Goal: Ask a question

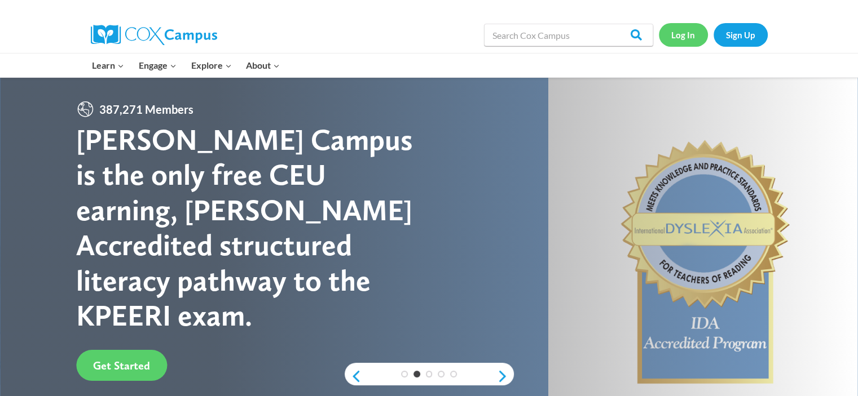
click at [681, 31] on link "Log In" at bounding box center [683, 34] width 49 height 23
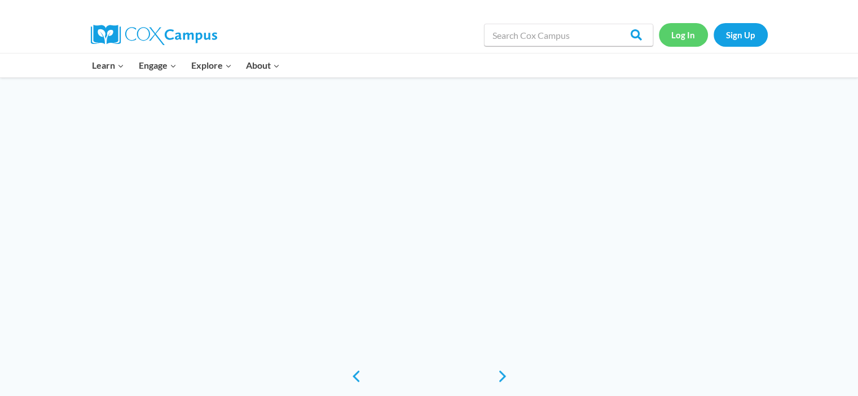
click at [682, 36] on link "Log In" at bounding box center [683, 34] width 49 height 23
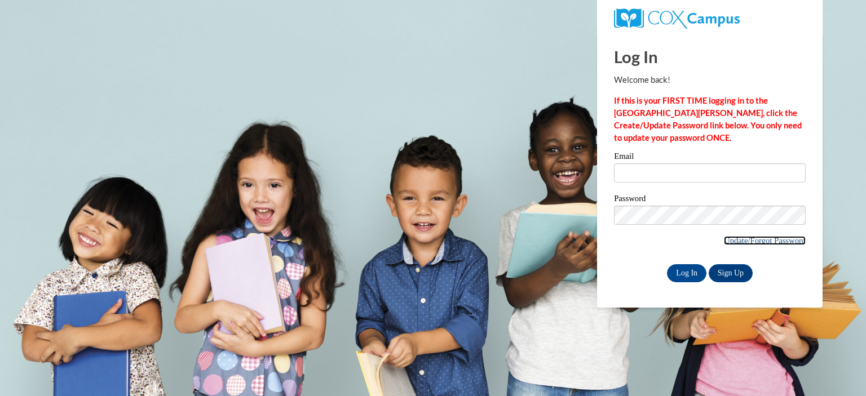
click at [724, 240] on link "Update/Forgot Password" at bounding box center [765, 240] width 82 height 9
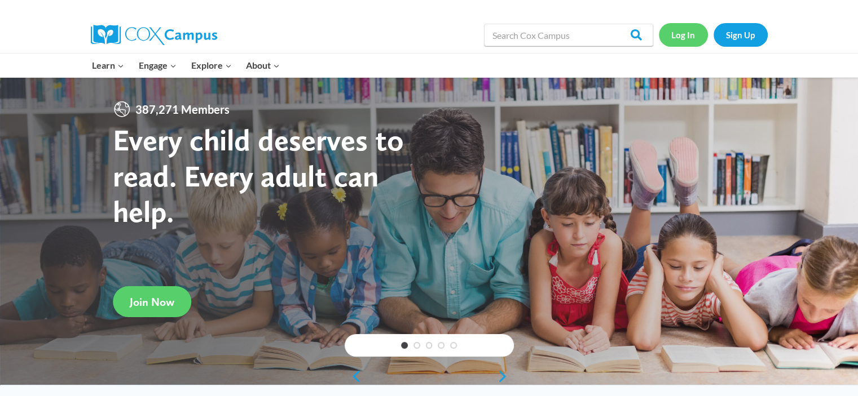
click at [685, 38] on link "Log In" at bounding box center [683, 34] width 49 height 23
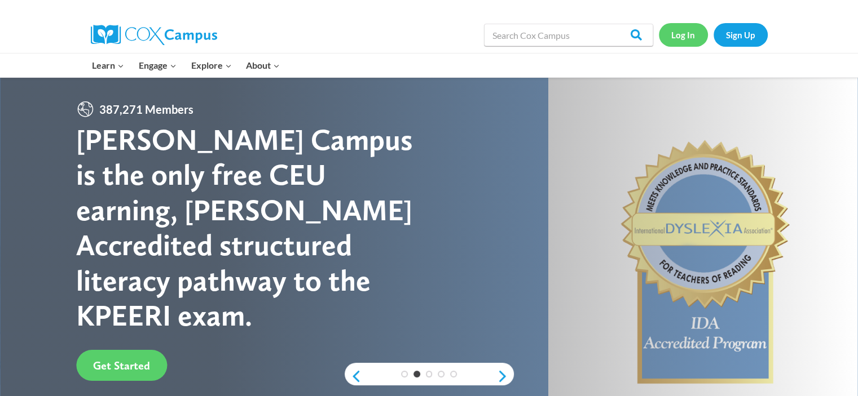
click at [685, 38] on link "Log In" at bounding box center [683, 34] width 49 height 23
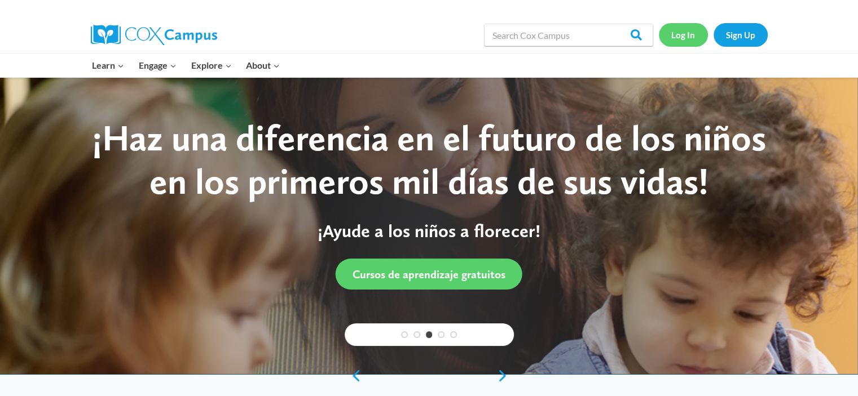
click at [685, 32] on link "Log In" at bounding box center [683, 34] width 49 height 23
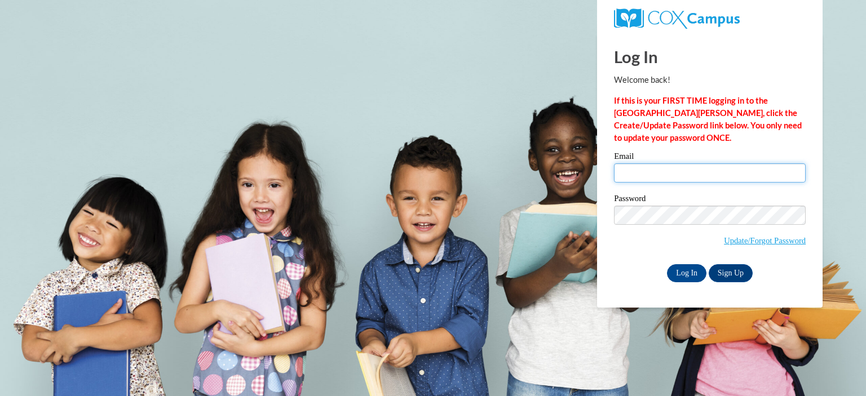
click at [682, 171] on input "Email" at bounding box center [710, 173] width 192 height 19
type input "pam.garrett@socialcircleschools.org"
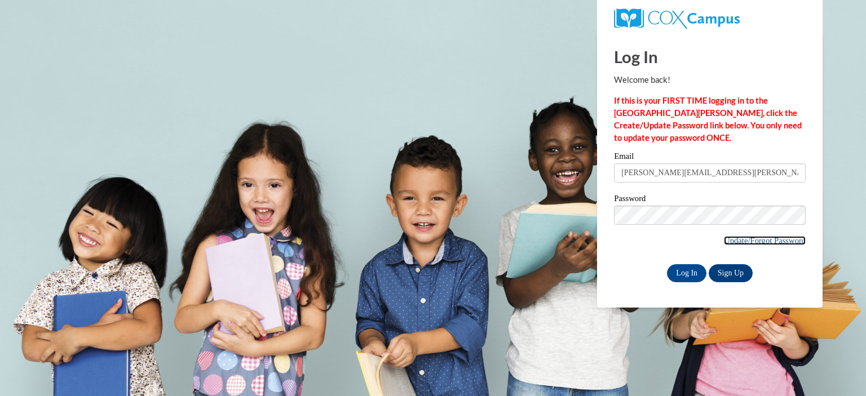
click at [724, 243] on link "Update/Forgot Password" at bounding box center [765, 240] width 82 height 9
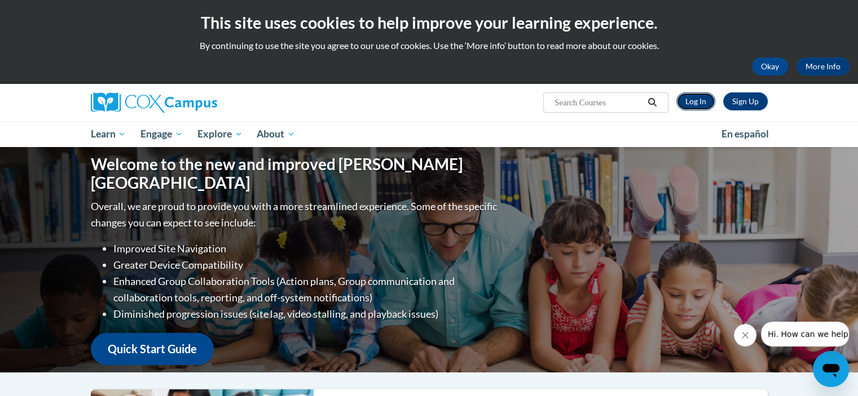
click at [703, 105] on link "Log In" at bounding box center [695, 101] width 39 height 18
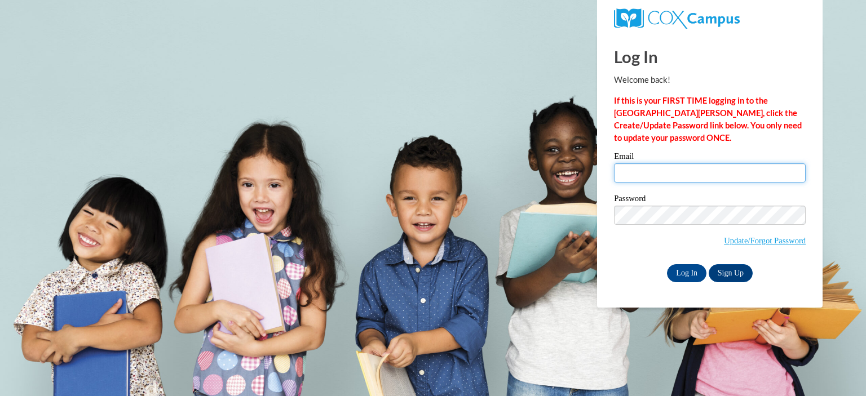
click at [739, 175] on input "Email" at bounding box center [710, 173] width 192 height 19
type input "[EMAIL_ADDRESS][DOMAIN_NAME]"
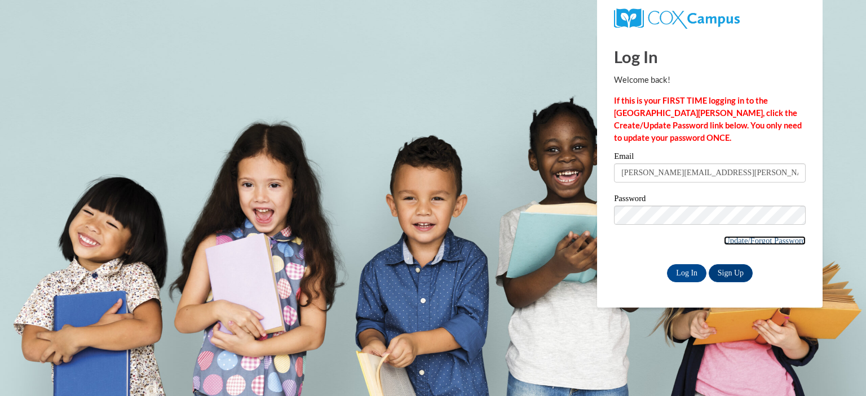
click at [747, 239] on link "Update/Forgot Password" at bounding box center [765, 240] width 82 height 9
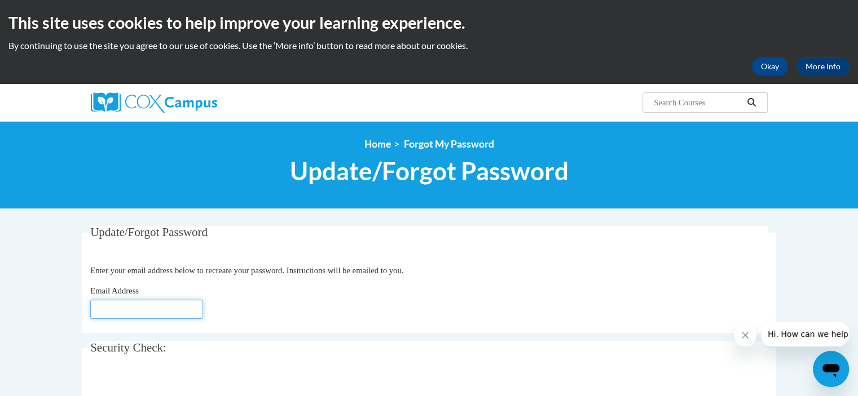
click at [178, 309] on input "Email Address" at bounding box center [146, 309] width 113 height 19
type input "[EMAIL_ADDRESS][DOMAIN_NAME]"
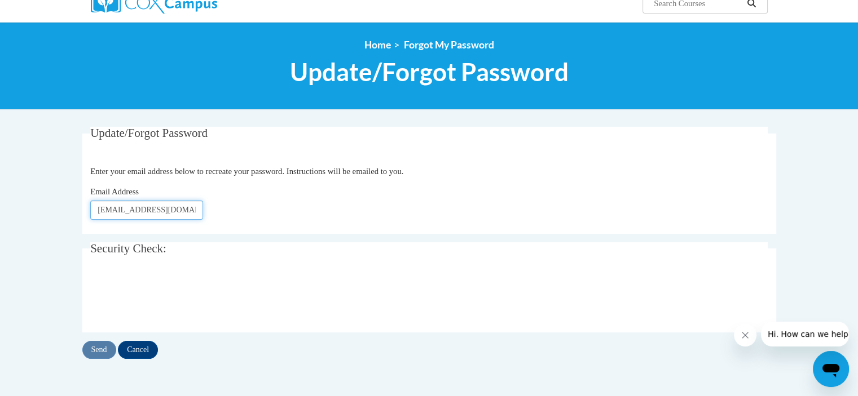
scroll to position [112, 0]
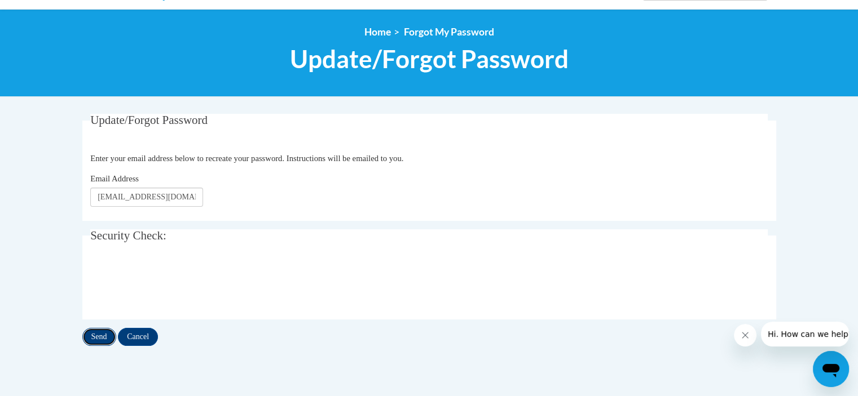
click at [100, 337] on input "Send" at bounding box center [99, 337] width 34 height 18
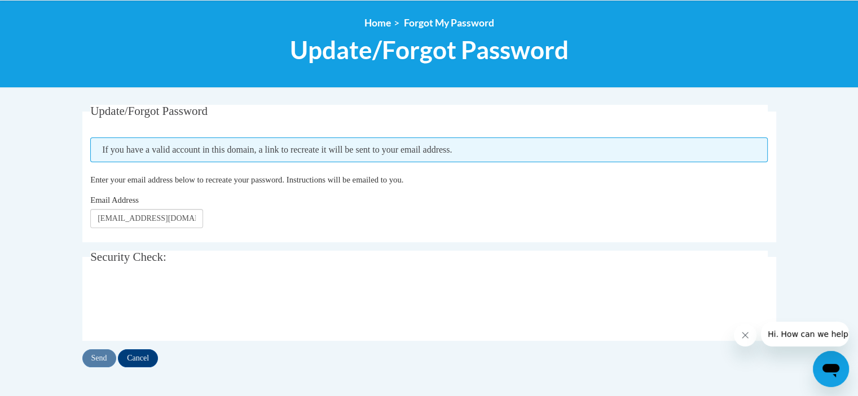
scroll to position [133, 0]
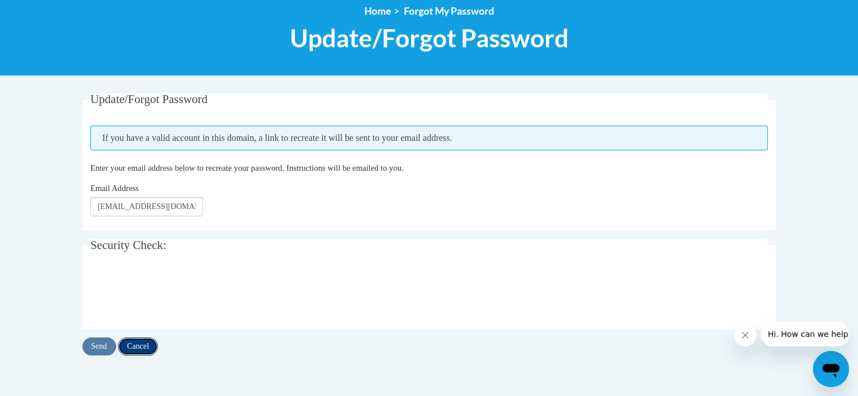
click at [144, 341] on input "Cancel" at bounding box center [138, 347] width 40 height 18
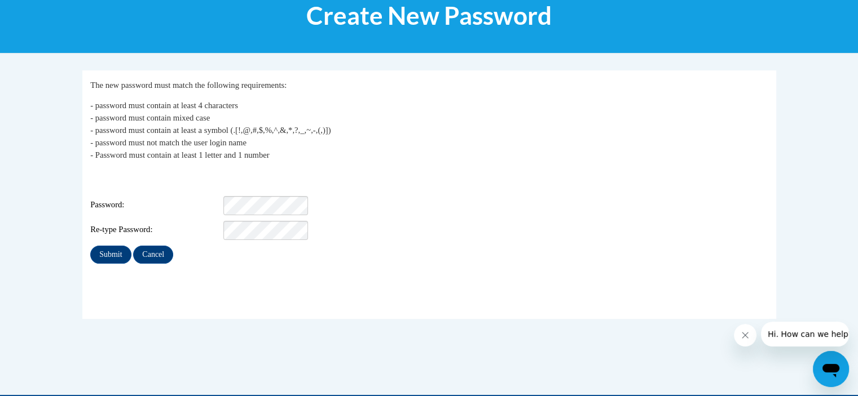
scroll to position [156, 0]
click at [112, 246] on input "Submit" at bounding box center [110, 255] width 41 height 18
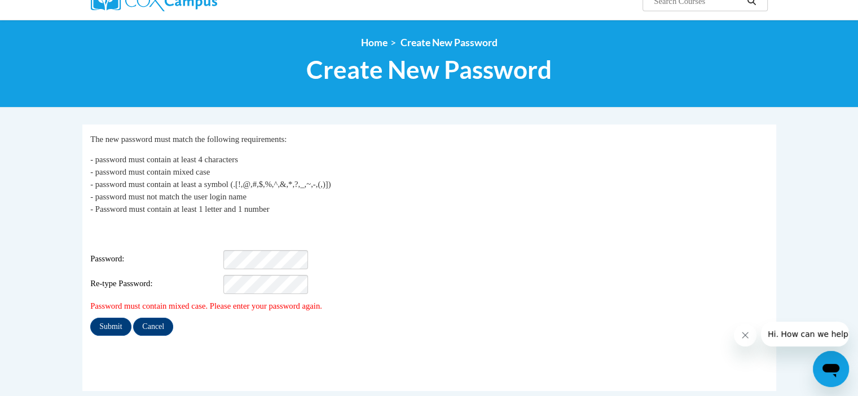
scroll to position [103, 0]
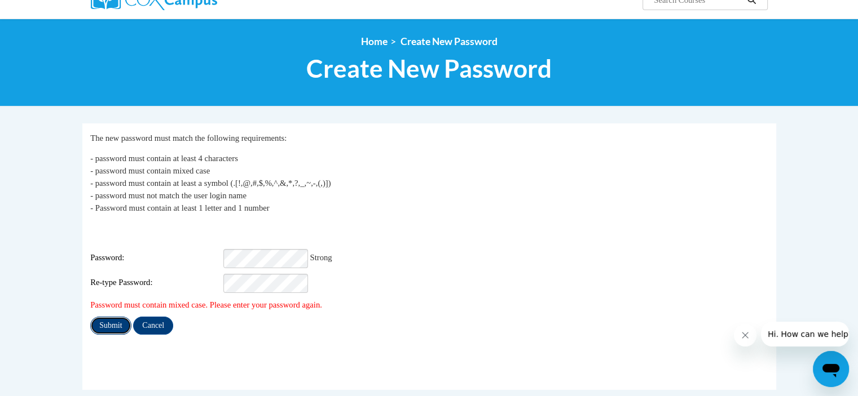
click at [107, 317] on input "Submit" at bounding box center [110, 326] width 41 height 18
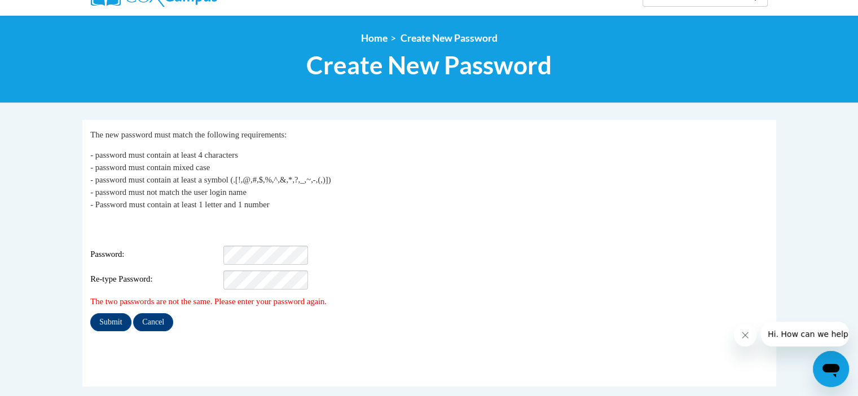
scroll to position [151, 0]
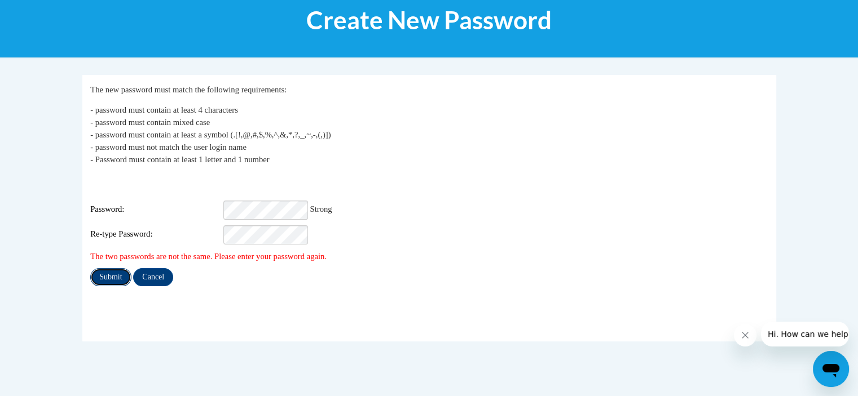
click at [104, 268] on input "Submit" at bounding box center [110, 277] width 41 height 18
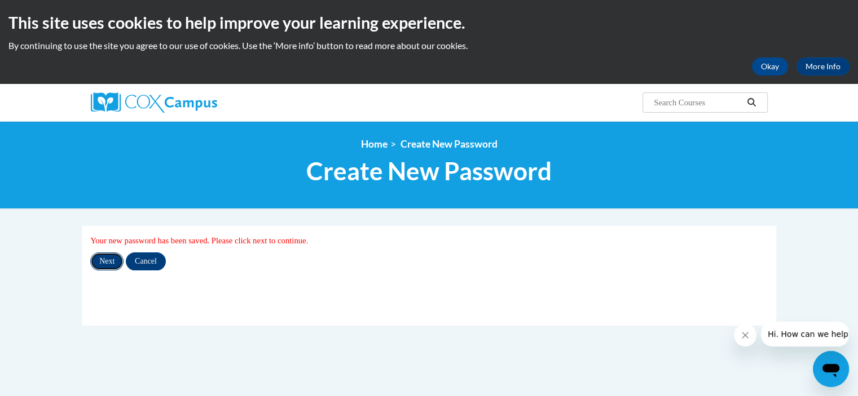
click at [102, 261] on input "Next" at bounding box center [106, 262] width 33 height 18
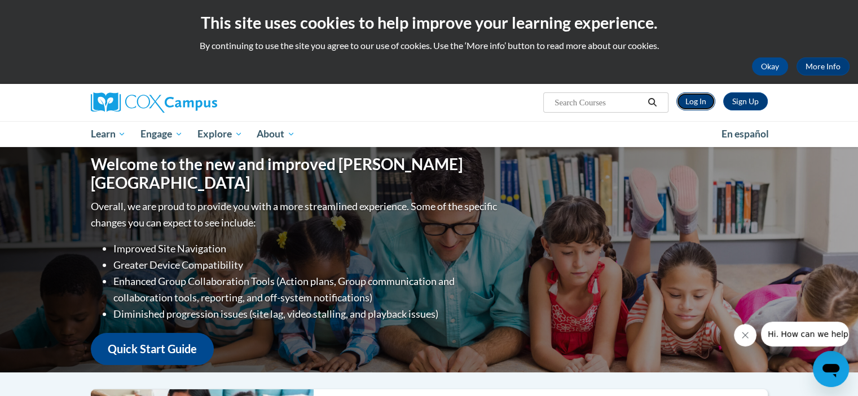
click at [698, 106] on link "Log In" at bounding box center [695, 101] width 39 height 18
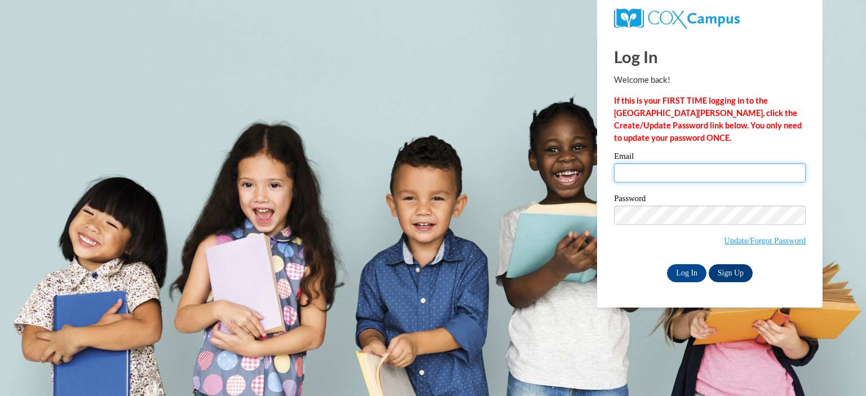
click at [684, 173] on input "Email" at bounding box center [710, 173] width 192 height 19
type input "pam.garrett@socialcircleschools.org"
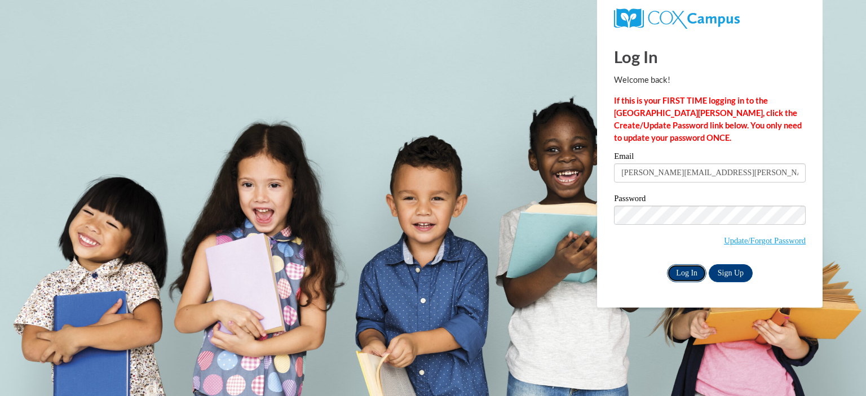
click at [688, 268] on input "Log In" at bounding box center [686, 274] width 39 height 18
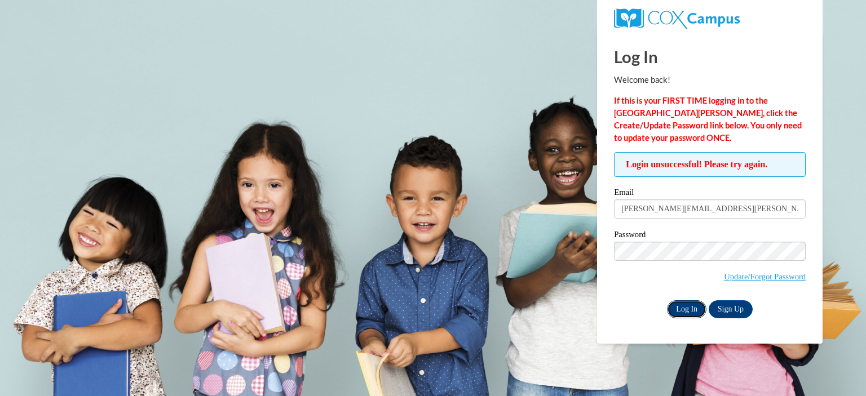
click at [694, 312] on input "Log In" at bounding box center [686, 310] width 39 height 18
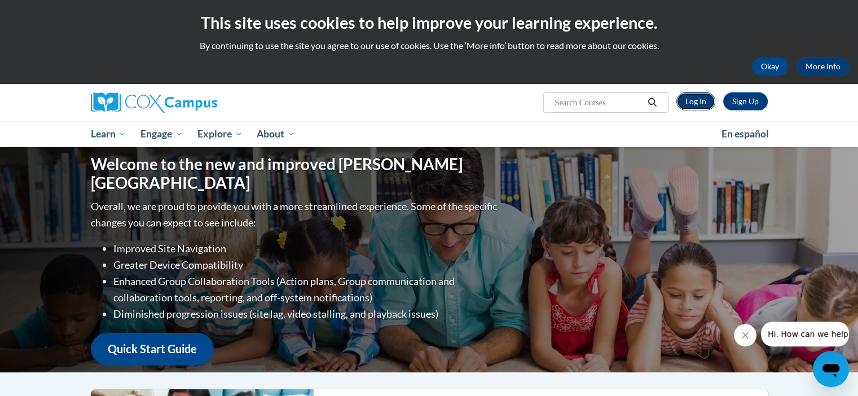
click at [697, 98] on link "Log In" at bounding box center [695, 101] width 39 height 18
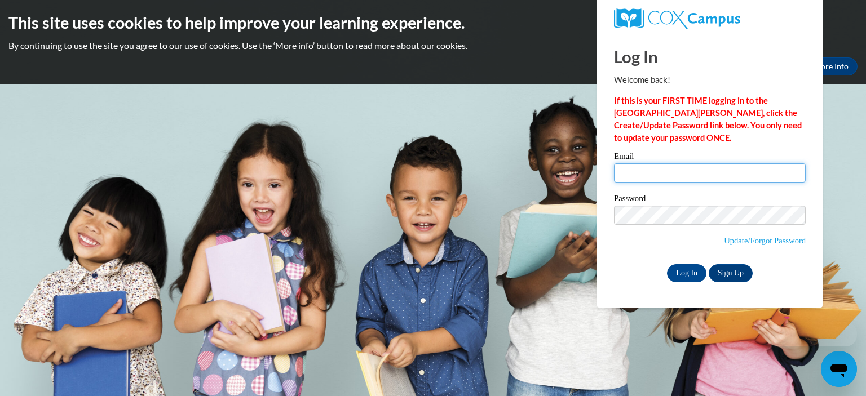
click at [658, 173] on input "Email" at bounding box center [710, 173] width 192 height 19
type input "[PERSON_NAME][EMAIL_ADDRESS][PERSON_NAME][DOMAIN_NAME]"
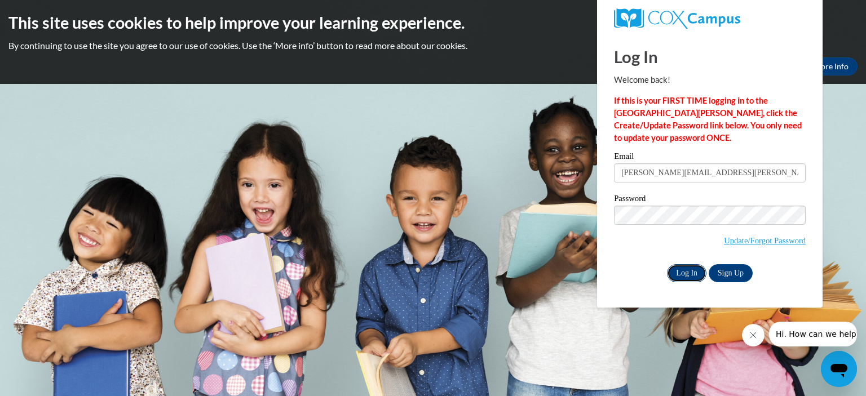
click at [695, 267] on input "Log In" at bounding box center [686, 274] width 39 height 18
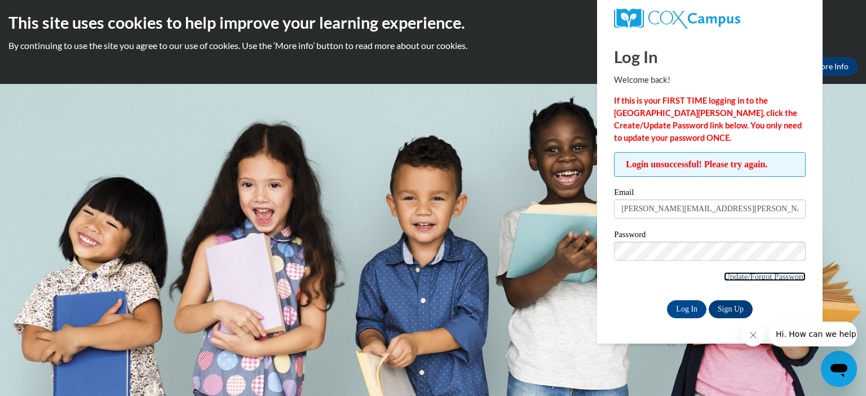
click at [733, 272] on link "Update/Forgot Password" at bounding box center [765, 276] width 82 height 9
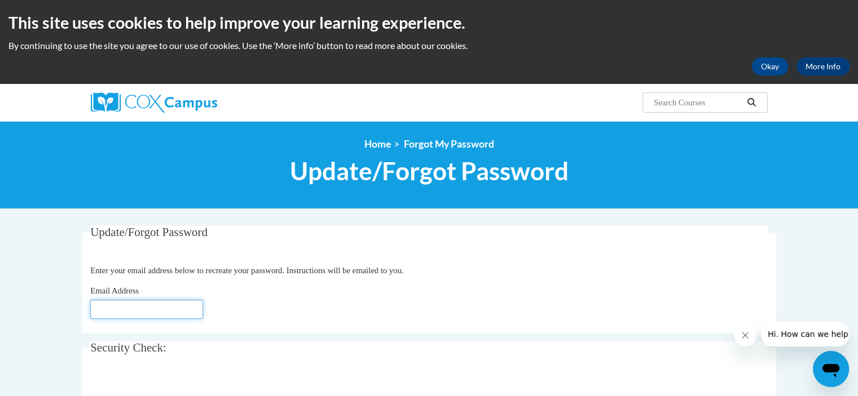
click at [161, 315] on input "Email Address" at bounding box center [146, 309] width 113 height 19
type input "[EMAIL_ADDRESS][DOMAIN_NAME]"
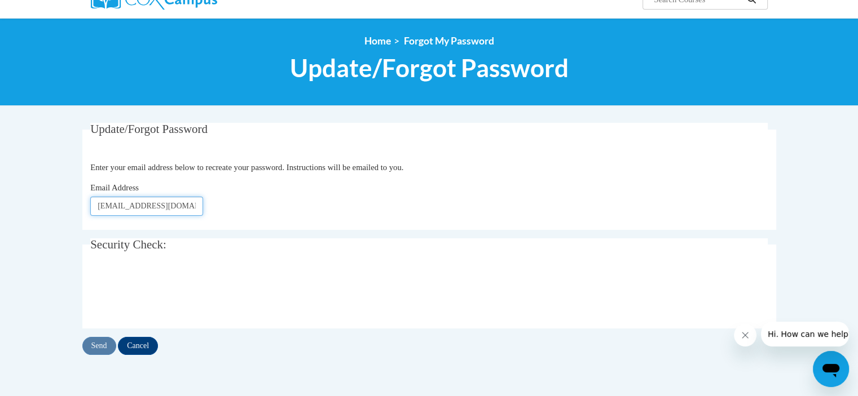
scroll to position [104, 0]
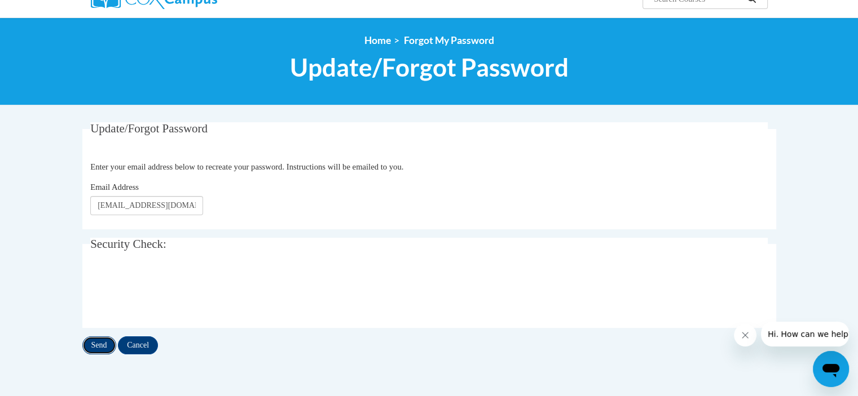
click at [107, 341] on input "Send" at bounding box center [99, 346] width 34 height 18
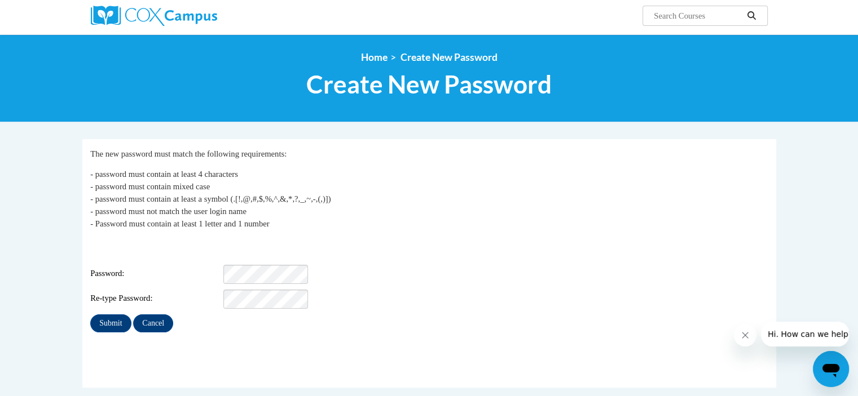
scroll to position [153, 0]
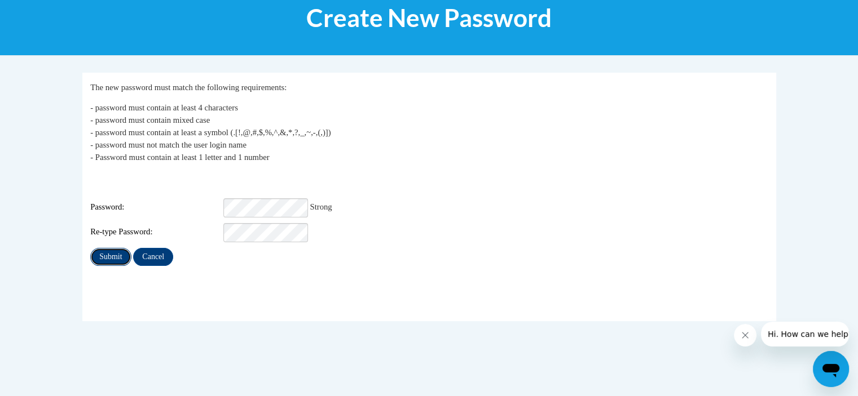
click at [103, 248] on input "Submit" at bounding box center [110, 257] width 41 height 18
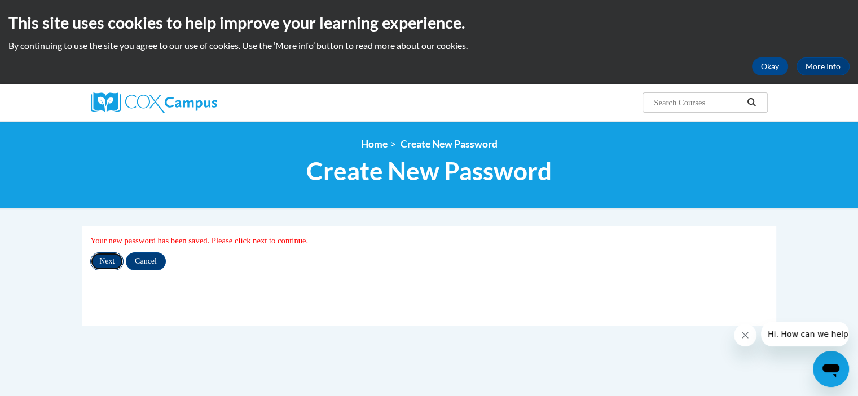
click at [110, 258] on input "Next" at bounding box center [106, 262] width 33 height 18
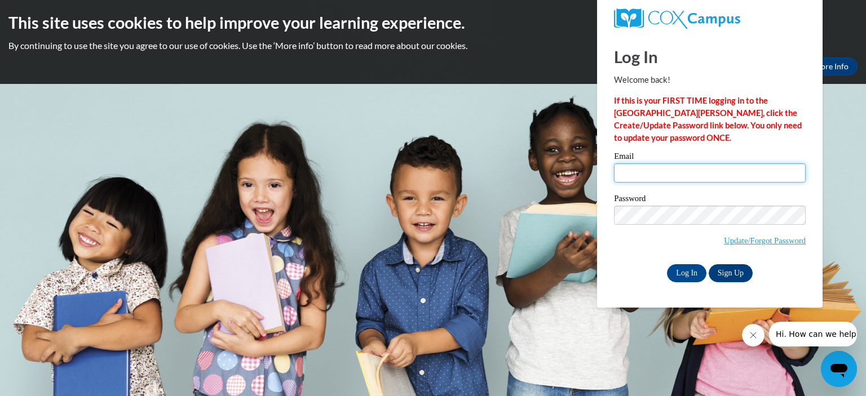
click at [666, 173] on input "Email" at bounding box center [710, 173] width 192 height 19
type input "[PERSON_NAME][EMAIL_ADDRESS][PERSON_NAME][DOMAIN_NAME]"
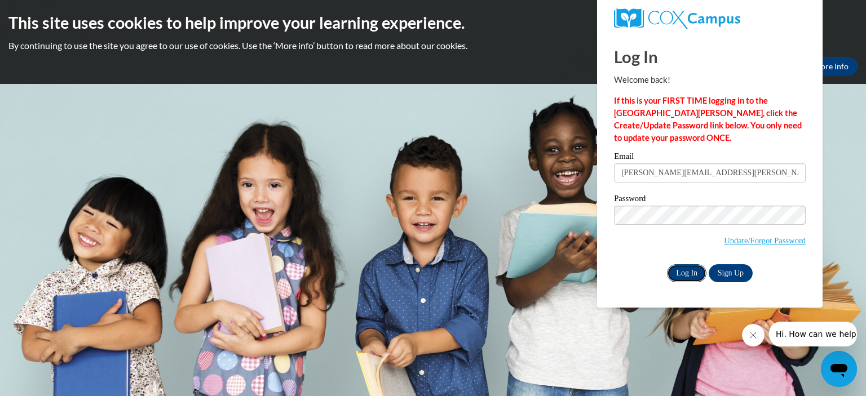
click at [696, 274] on input "Log In" at bounding box center [686, 274] width 39 height 18
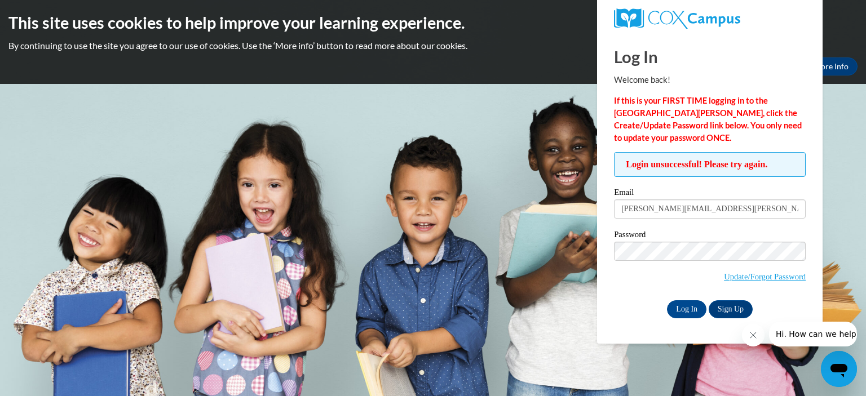
click at [787, 334] on span "Hi. How can we help?" at bounding box center [818, 334] width 85 height 9
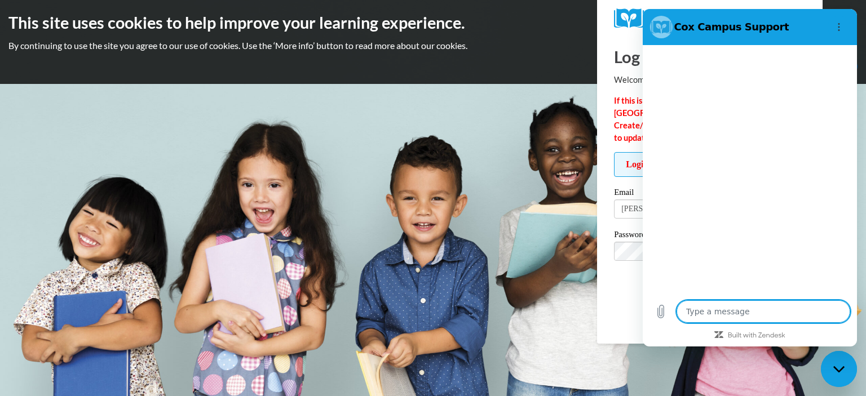
type textarea "x"
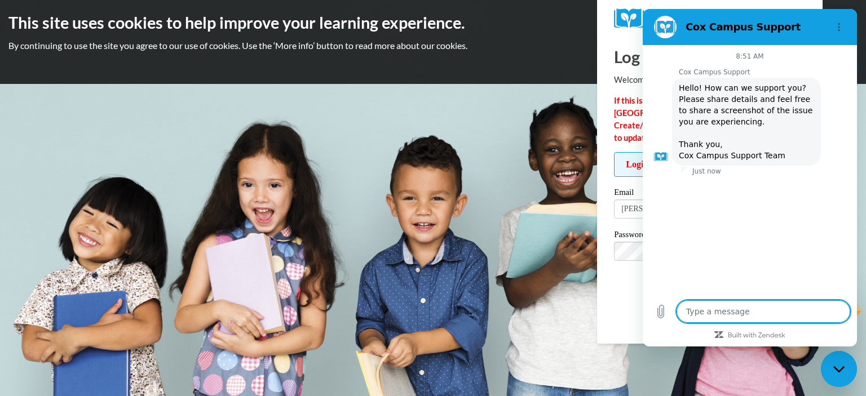
type textarea "I"
type textarea "x"
type textarea "I"
type textarea "x"
type textarea "I j"
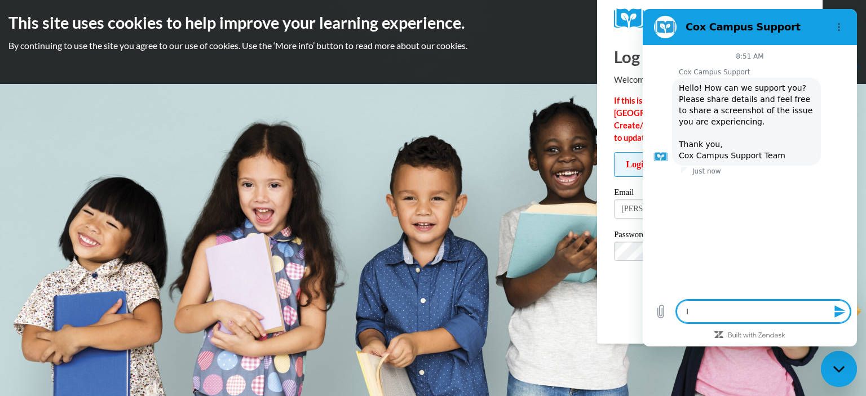
type textarea "x"
type textarea "I js"
type textarea "x"
type textarea "I jsu"
type textarea "x"
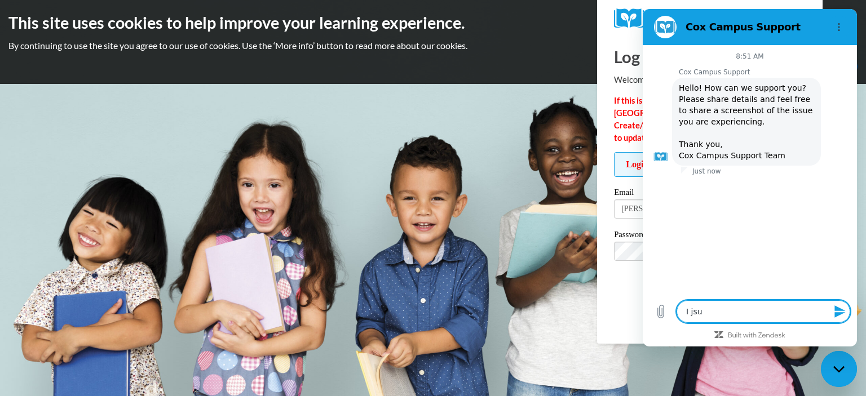
type textarea "I jsut"
type textarea "x"
type textarea "I jsut"
type textarea "x"
type textarea "I jsut r"
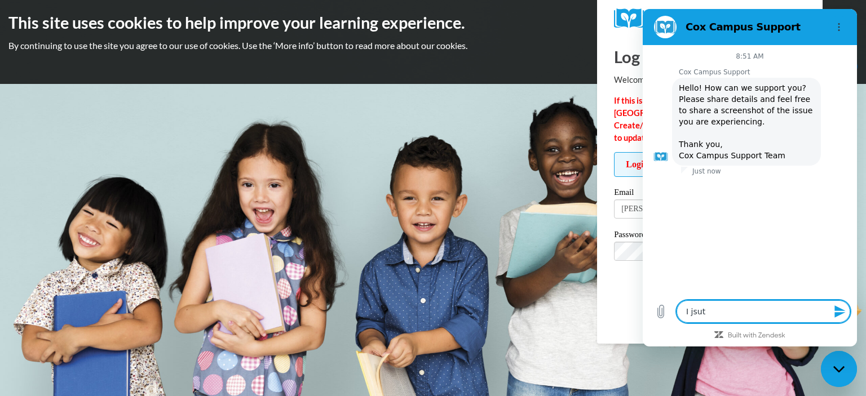
type textarea "x"
type textarea "I jsut re"
type textarea "x"
type textarea "I jsut r"
type textarea "x"
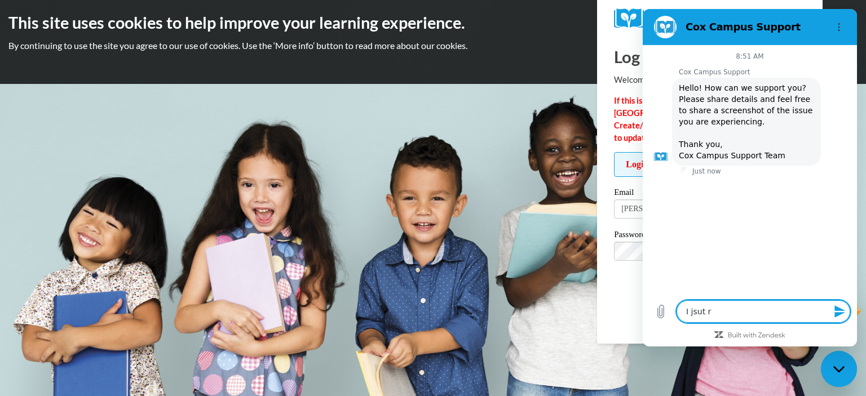
type textarea "I jsut"
type textarea "x"
type textarea "I jsut"
type textarea "x"
type textarea "I jsu"
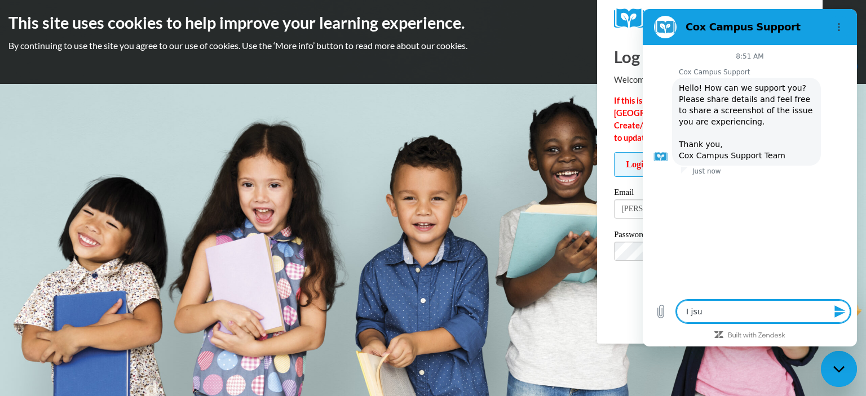
type textarea "x"
type textarea "I js"
type textarea "x"
type textarea "I j"
type textarea "x"
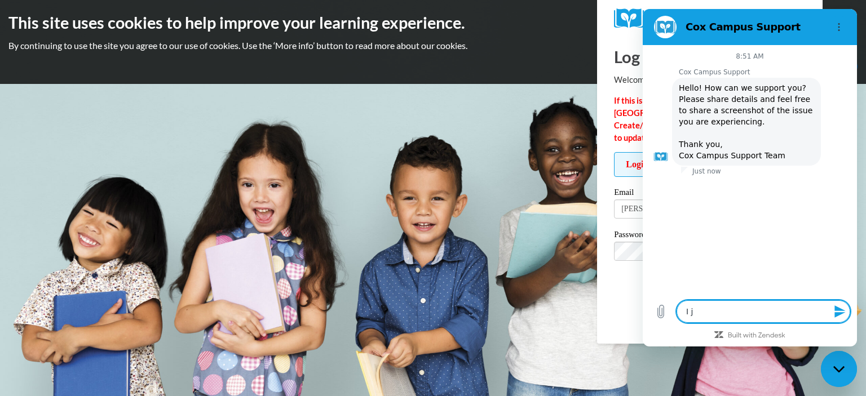
type textarea "I ju"
type textarea "x"
type textarea "I jus"
type textarea "x"
type textarea "I just"
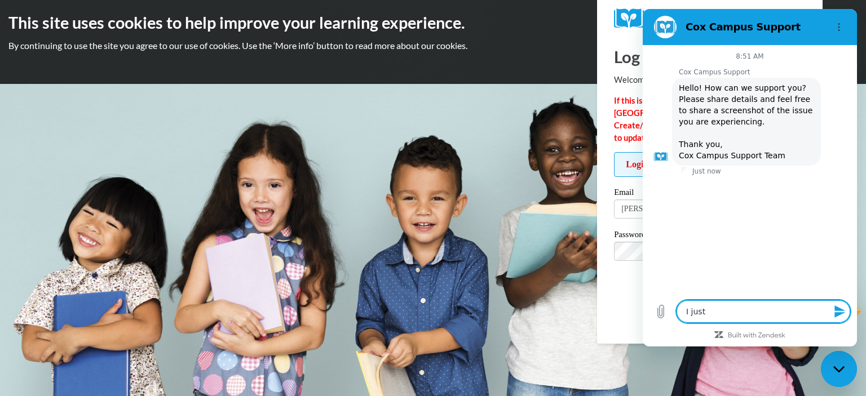
type textarea "x"
type textarea "I just"
type textarea "x"
type textarea "I just r"
type textarea "x"
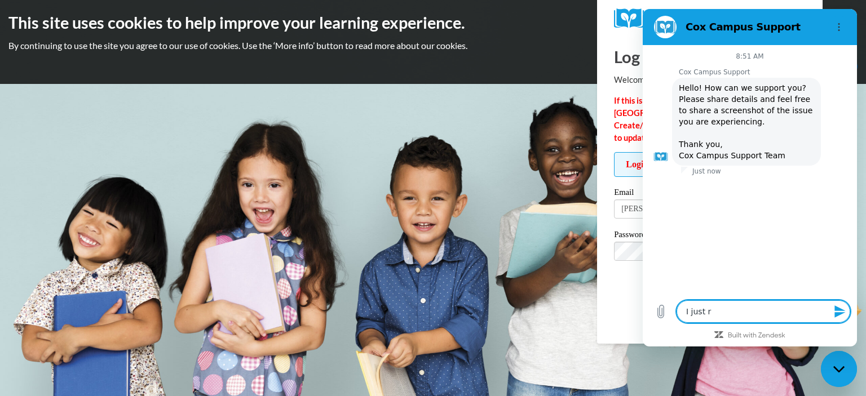
type textarea "I just re"
type textarea "x"
type textarea "I just res"
type textarea "x"
type textarea "I just rese"
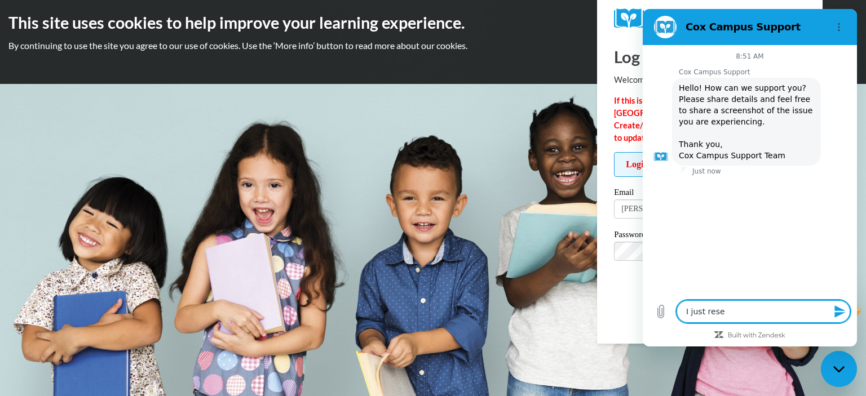
type textarea "x"
type textarea "I just reset"
type textarea "x"
type textarea "I just reset"
type textarea "x"
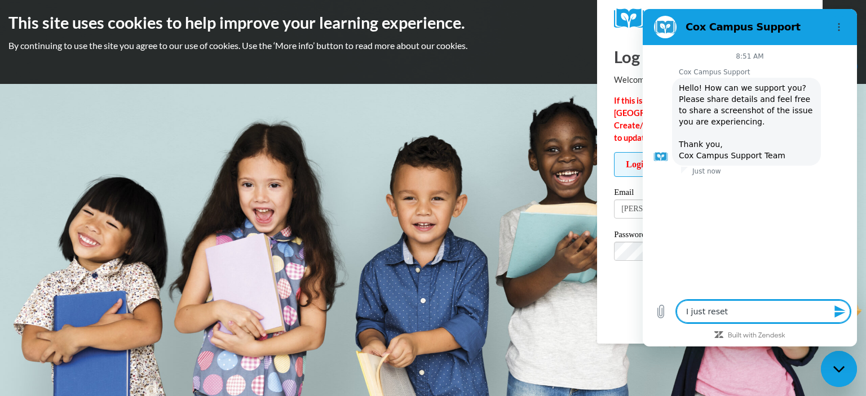
type textarea "I just reset m"
type textarea "x"
type textarea "I just reset my"
type textarea "x"
type textarea "I just reset my"
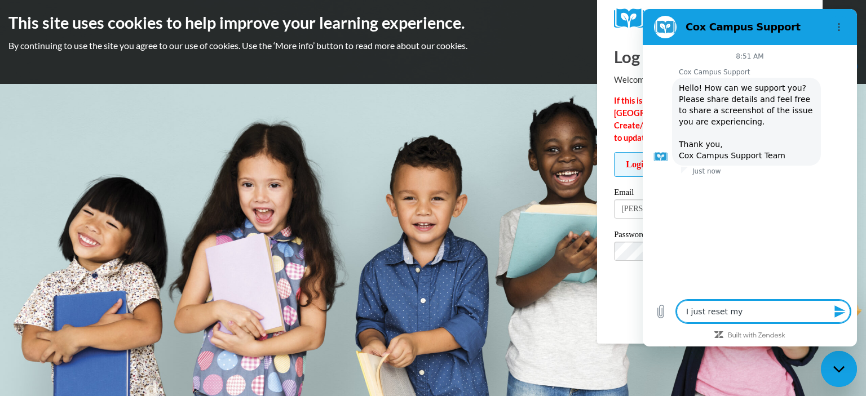
type textarea "x"
type textarea "I just reset my p"
type textarea "x"
type textarea "I just reset my pa"
type textarea "x"
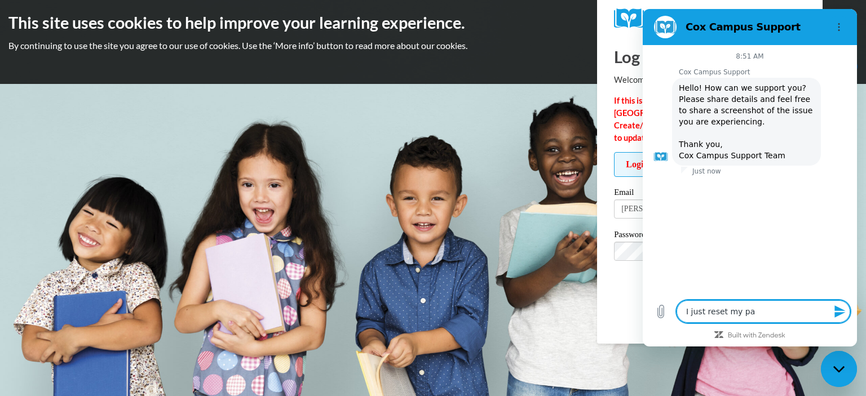
type textarea "I just reset my pas"
type textarea "x"
type textarea "I just reset my pass"
type textarea "x"
type textarea "I just reset my passw"
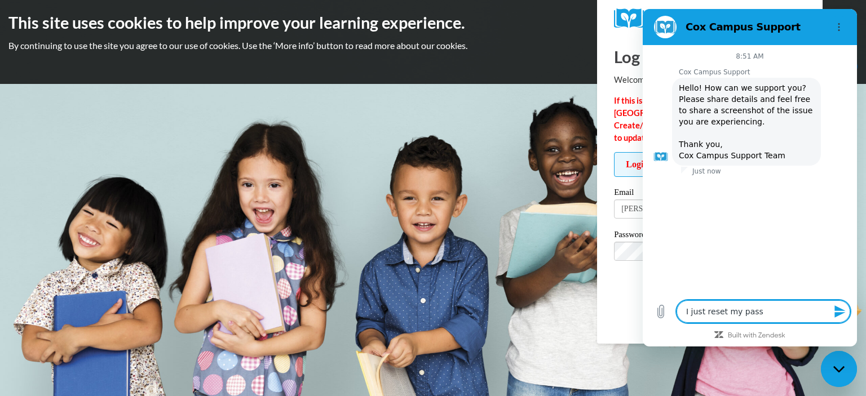
type textarea "x"
type textarea "I just reset my passwo"
type textarea "x"
type textarea "I just reset my passwor"
type textarea "x"
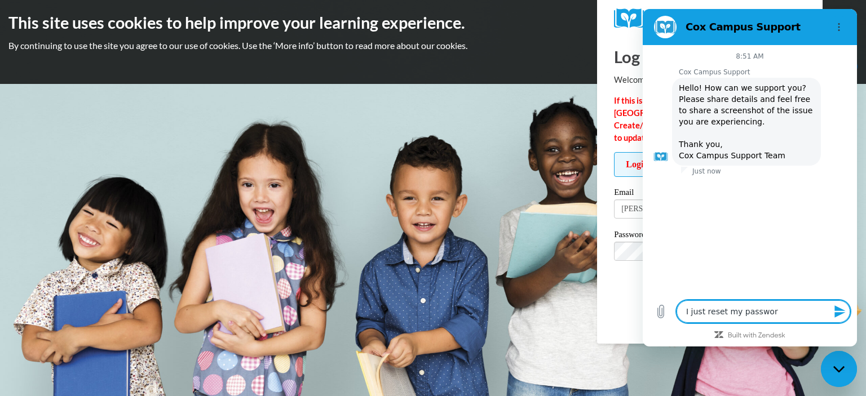
type textarea "I just reset my password"
type textarea "x"
type textarea "I just reset my password"
type textarea "x"
type textarea "I just reset my password a"
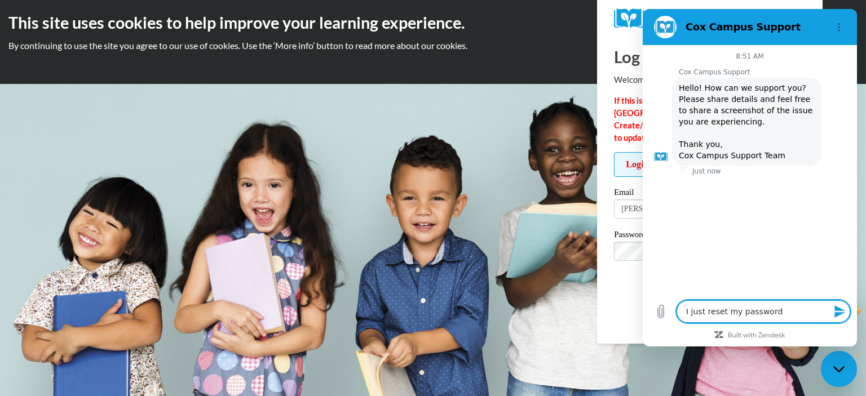
type textarea "x"
type textarea "I just reset my password an"
type textarea "x"
type textarea "I just reset my password and"
type textarea "x"
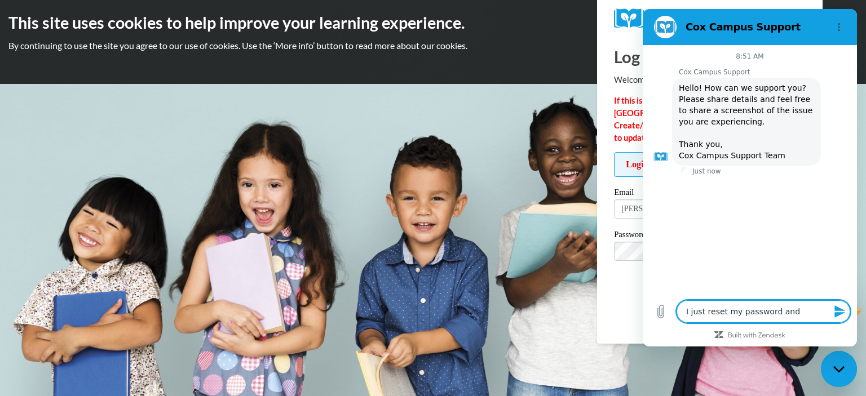
type textarea "I just reset my password and"
type textarea "x"
type textarea "I just reset my password and i"
type textarea "x"
type textarea "I just reset my password and it"
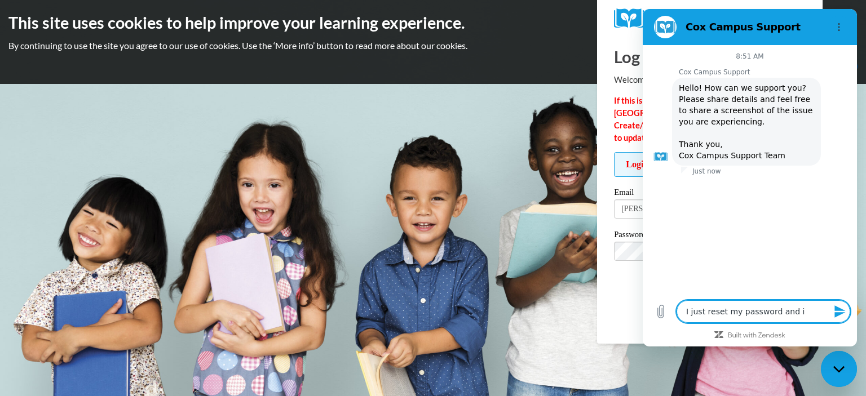
type textarea "x"
type textarea "I just reset my password and it"
type textarea "x"
type textarea "I just reset my password and it s"
type textarea "x"
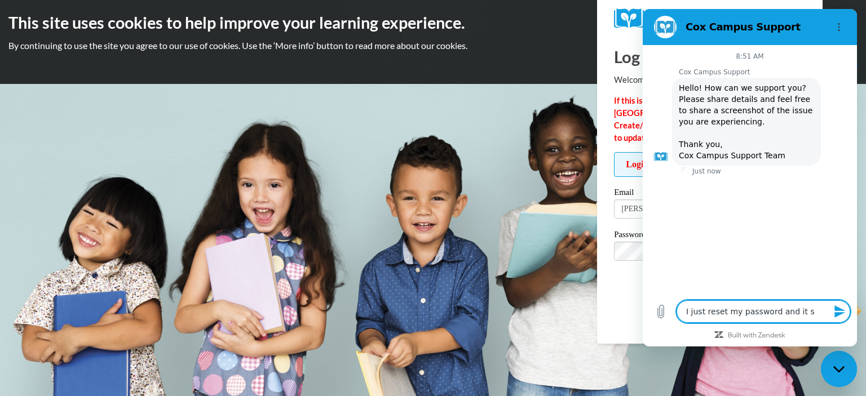
type textarea "I just reset my password and it sa"
type textarea "x"
type textarea "I just reset my password and it sai"
type textarea "x"
type textarea "I just reset my password and it said"
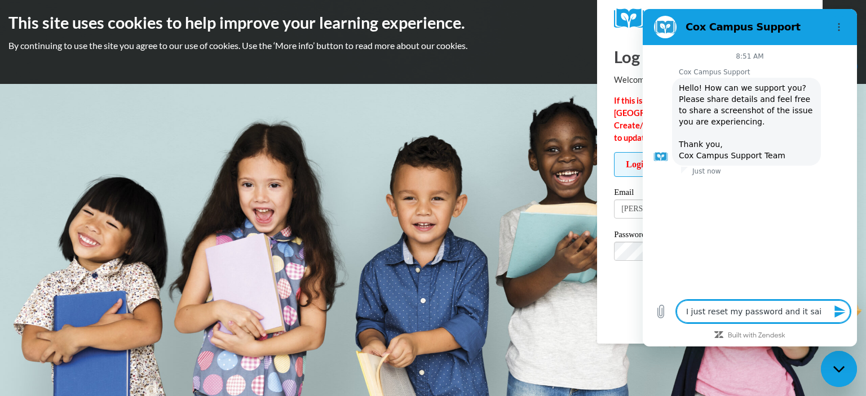
type textarea "x"
type textarea "I just reset my password and it said"
type textarea "x"
type textarea "I just reset my password and it said i"
type textarea "x"
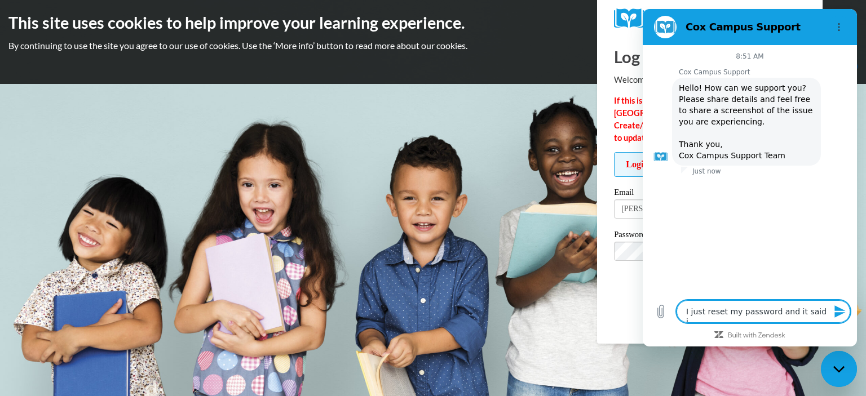
type textarea "I just reset my password and it said it"
type textarea "x"
type textarea "I just reset my password and it said it"
type textarea "x"
type textarea "I just reset my password and it said it w"
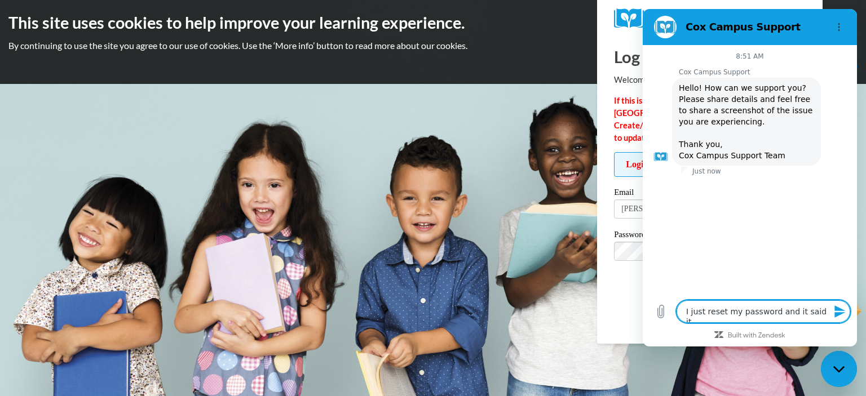
type textarea "x"
type textarea "I just reset my password and it said it wa"
type textarea "x"
type textarea "I just reset my password and it said it was"
type textarea "x"
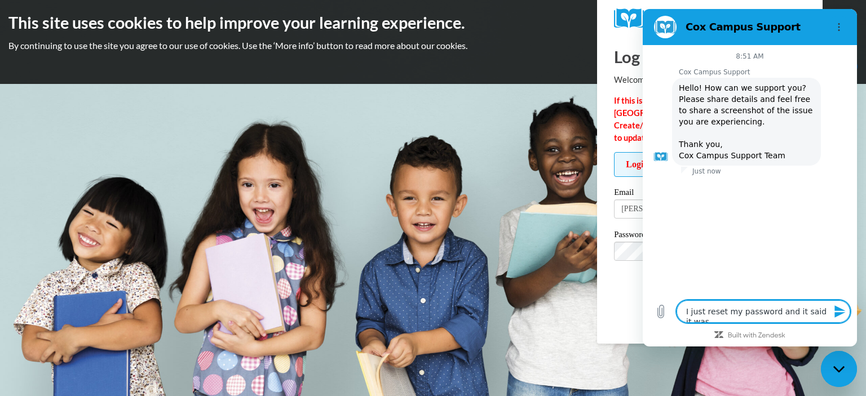
type textarea "I just reset my password and it said it was"
type textarea "x"
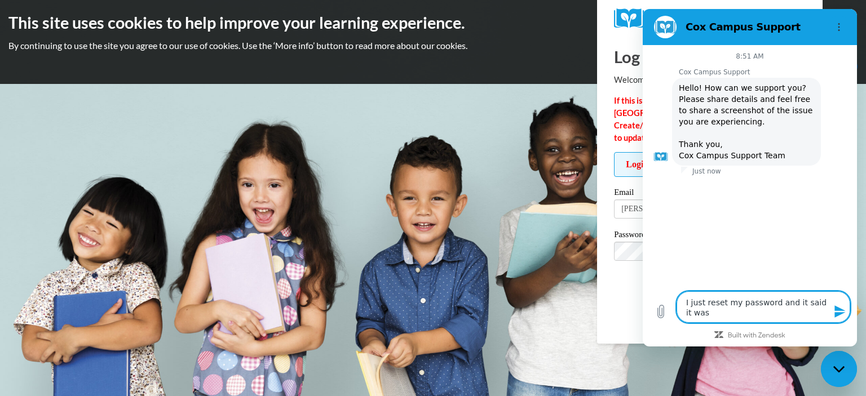
type textarea "I just reset my password and it said it was r"
type textarea "x"
type textarea "I just reset my password and it said it was re"
type textarea "x"
type textarea "I just reset my password and it said it was res"
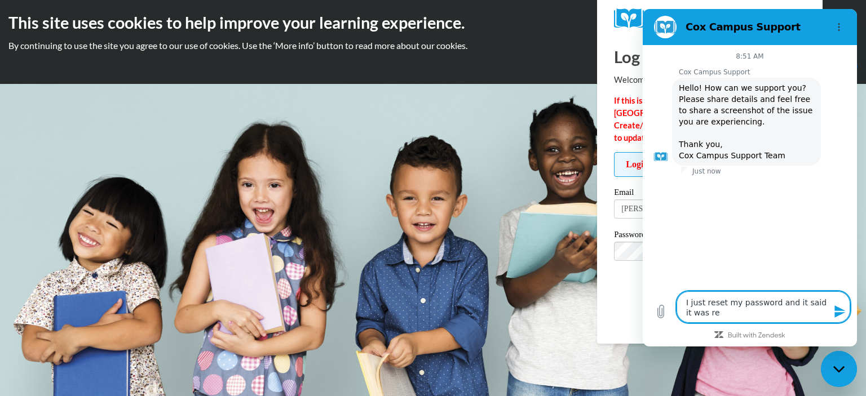
type textarea "x"
type textarea "I just reset my password and it said it was rese"
type textarea "x"
type textarea "I just reset my password and it said it was reset"
type textarea "x"
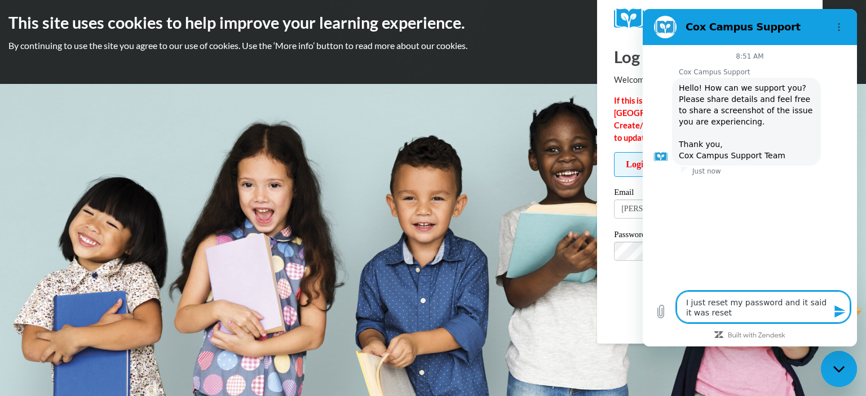
type textarea "I just reset my password and it said it was reset"
type textarea "x"
type textarea "I just reset my password and it said it was reset s"
type textarea "x"
type textarea "I just reset my password and it said it was reset su"
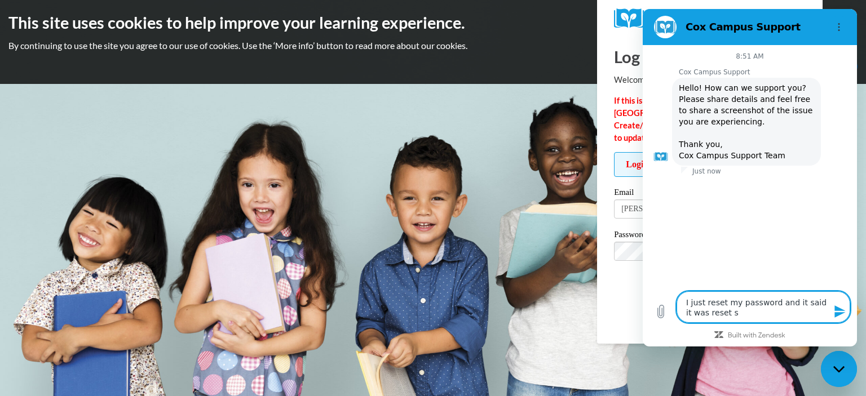
type textarea "x"
type textarea "I just reset my password and it said it was reset suc"
type textarea "x"
type textarea "I just reset my password and it said it was reset succ"
type textarea "x"
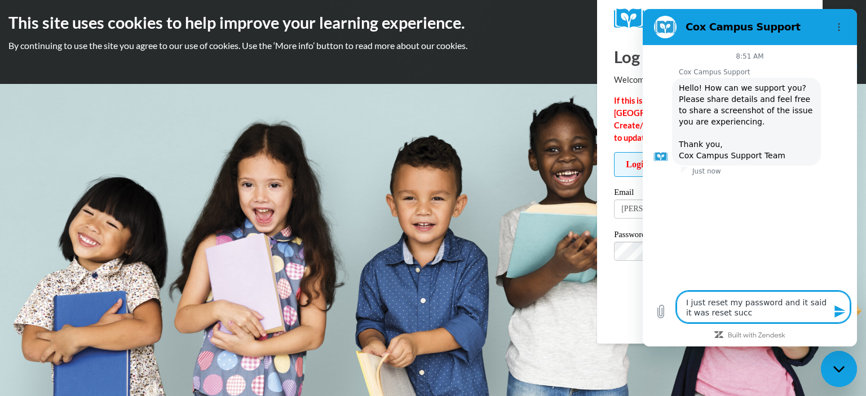
type textarea "I just reset my password and it said it was reset succe"
type textarea "x"
type textarea "I just reset my password and it said it was reset succes"
type textarea "x"
type textarea "I just reset my password and it said it was reset success"
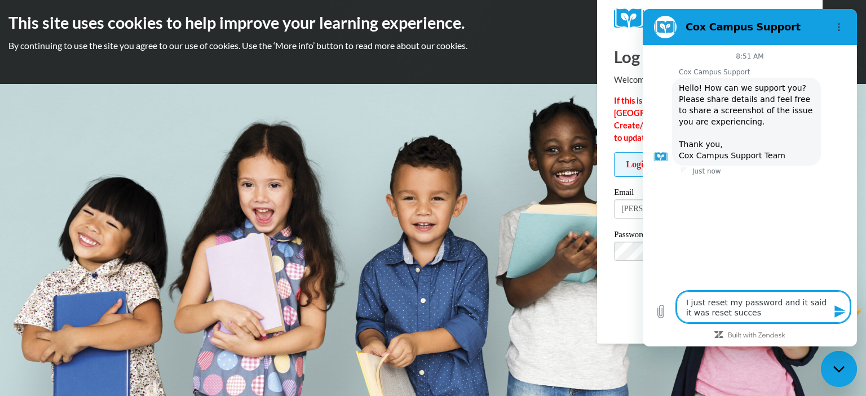
type textarea "x"
type textarea "I just reset my password and it said it was reset successf"
type textarea "x"
type textarea "I just reset my password and it said it was reset successfu"
type textarea "x"
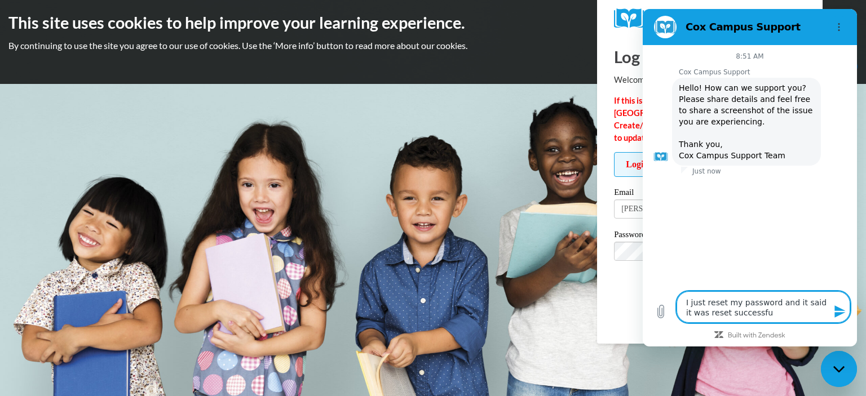
type textarea "I just reset my password and it said it was reset successful"
type textarea "x"
type textarea "I just reset my password and it said it was reset successfull"
type textarea "x"
type textarea "I just reset my password and it said it was reset successfully"
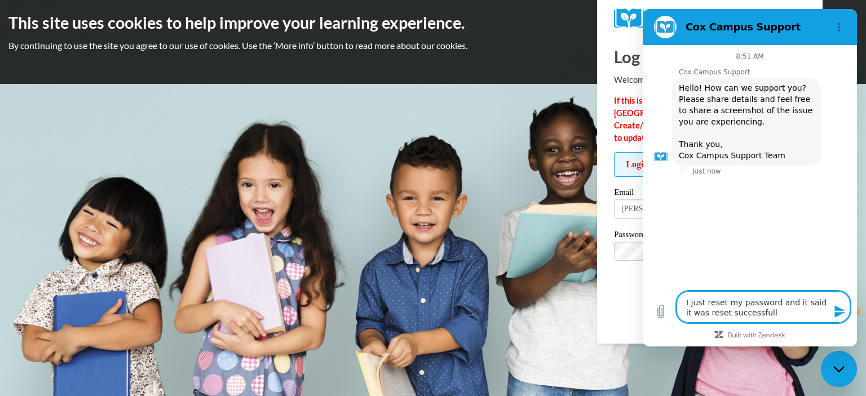
type textarea "x"
type textarea "I just reset my password and it said it was reset successfully."
type textarea "x"
type textarea "I just reset my password and it said it was reset successfully."
type textarea "x"
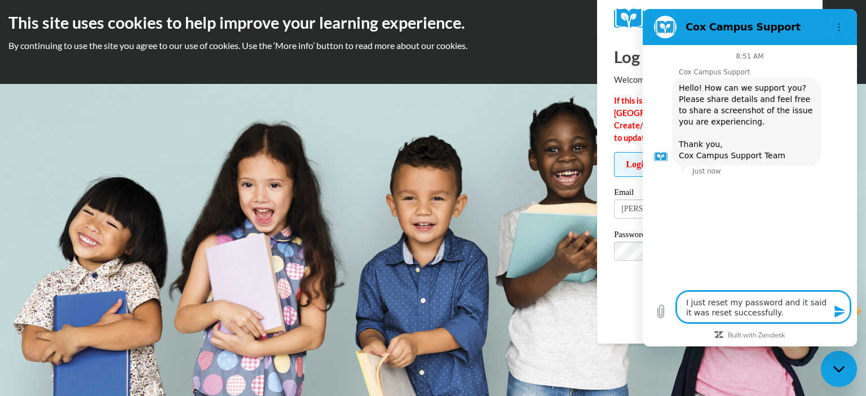
type textarea "I just reset my password and it said it was reset successfully."
type textarea "x"
type textarea "I just reset my password and it said it was reset successfully. H"
type textarea "x"
type textarea "I just reset my password and it said it was reset successfully. Ho"
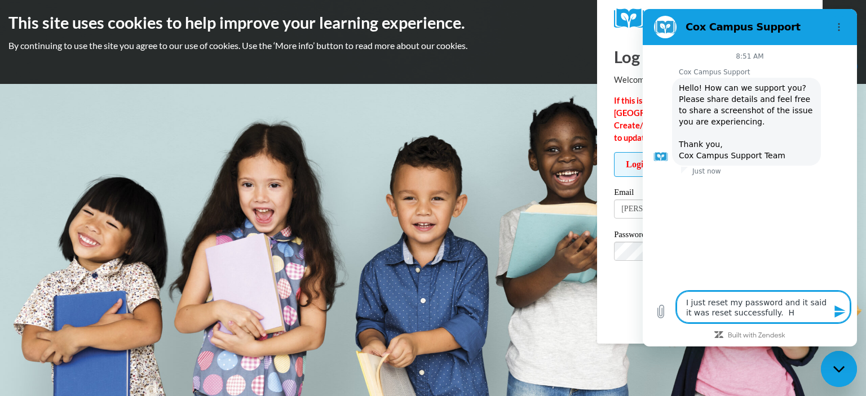
type textarea "x"
type textarea "I just reset my password and it said it was reset successfully. How"
type textarea "x"
type textarea "I just reset my password and it said it was reset successfully. [PERSON_NAME]"
type textarea "x"
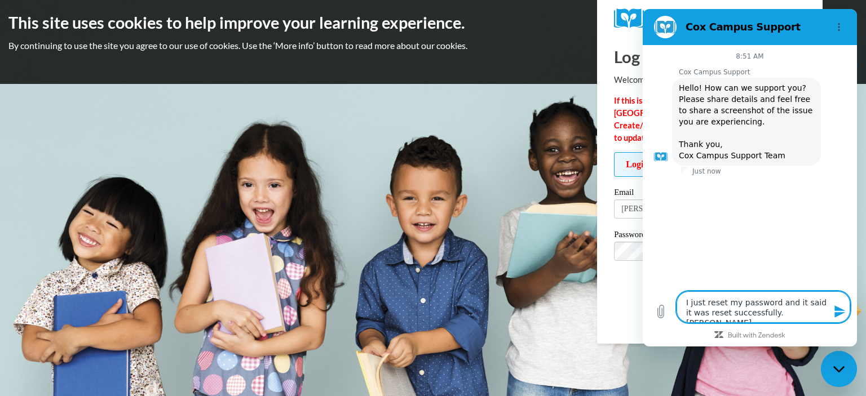
type textarea "I just reset my password and it said it was reset successfully. [GEOGRAPHIC_DAT…"
type textarea "x"
type textarea "I just reset my password and it said it was reset successfully. [GEOGRAPHIC_DAT…"
type textarea "x"
type textarea "I just reset my password and it said it was reset successfully. However"
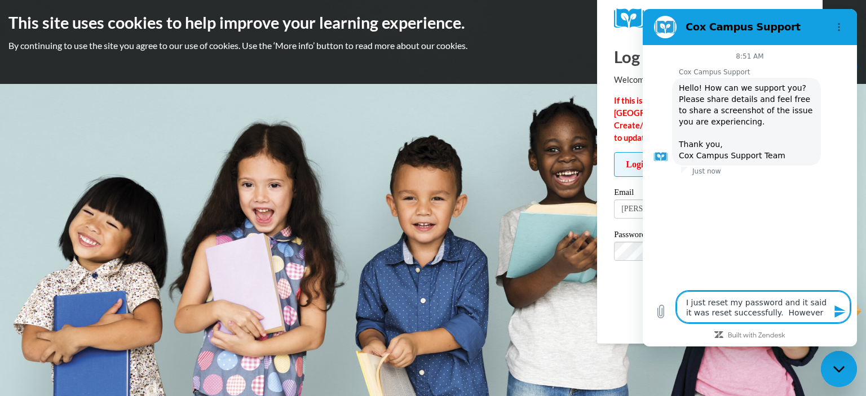
type textarea "x"
type textarea "I just reset my password and it said it was reset successfully. However,"
type textarea "x"
type textarea "I just reset my password and it said it was reset successfully. However,"
type textarea "x"
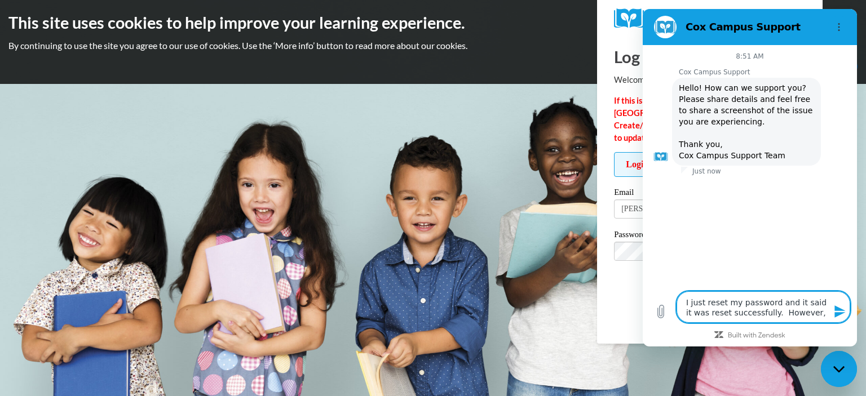
type textarea "I just reset my password and it said it was reset successfully. However, w"
type textarea "x"
type textarea "I just reset my password and it said it was reset successfully. However, we"
type textarea "x"
type textarea "I just reset my password and it said it was reset successfully. However, weh"
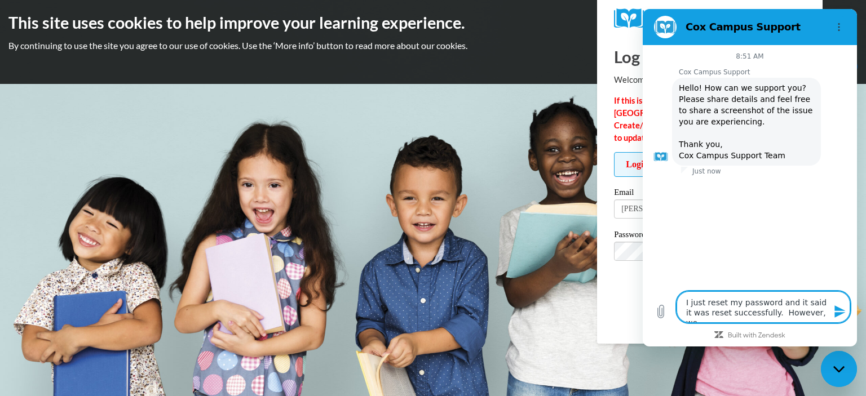
type textarea "x"
type textarea "I just reset my password and it said it was reset successfully. However, wehn"
type textarea "x"
type textarea "I just reset my password and it said it was reset successfully. However, weh"
type textarea "x"
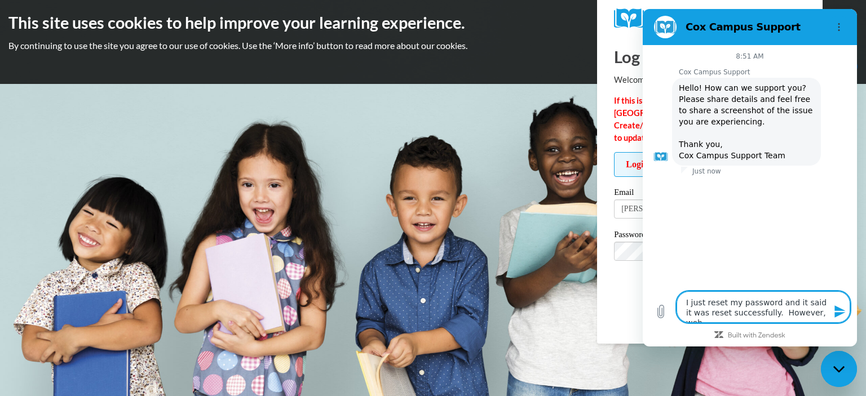
type textarea "I just reset my password and it said it was reset successfully. However, we"
type textarea "x"
type textarea "I just reset my password and it said it was reset successfully. However, w"
type textarea "x"
type textarea "I just reset my password and it said it was reset successfully. However, wh"
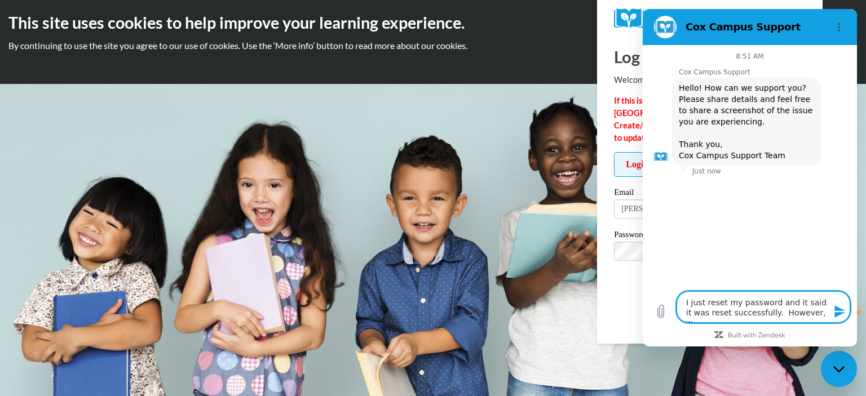
type textarea "x"
type textarea "I just reset my password and it said it was reset successfully. However, whe"
type textarea "x"
type textarea "I just reset my password and it said it was reset successfully. However, when"
type textarea "x"
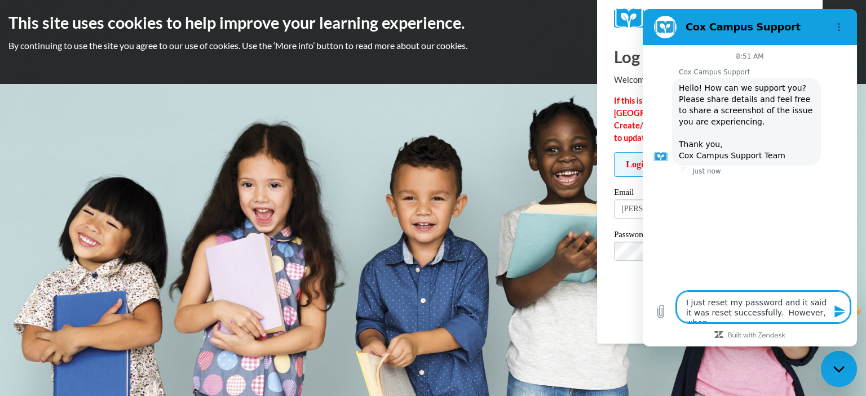
type textarea "I just reset my password and it said it was reset successfully. However, when"
type textarea "x"
type textarea "I just reset my password and it said it was reset successfully. However, when I"
type textarea "x"
type textarea "I just reset my password and it said it was reset successfully. However, when I"
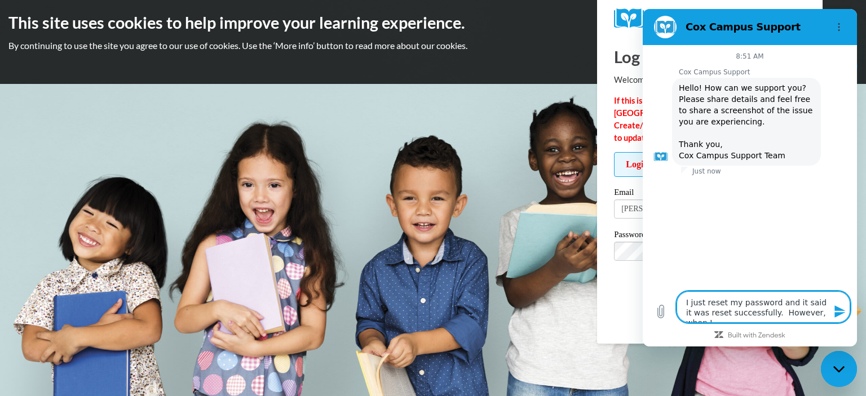
type textarea "x"
type textarea "I just reset my password and it said it was reset successfully. However, when I…"
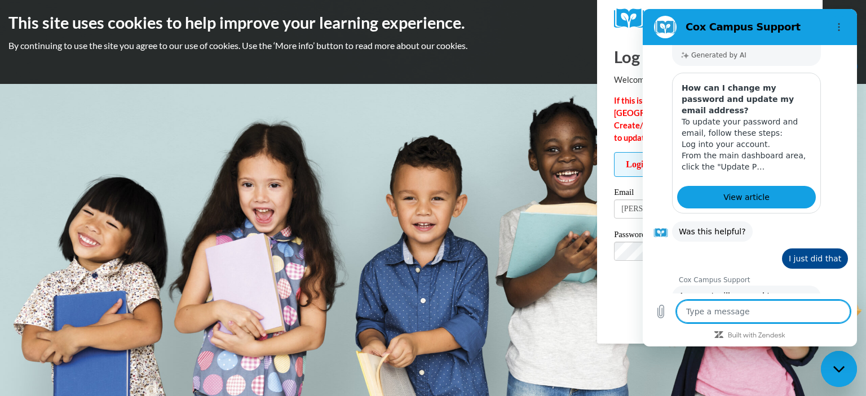
scroll to position [350, 0]
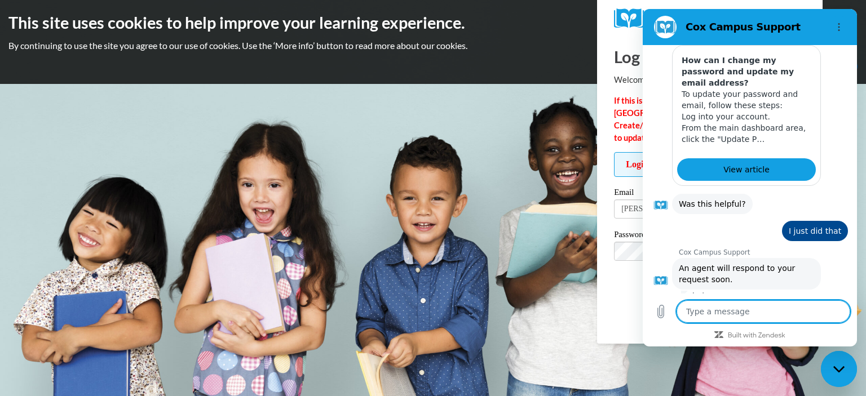
click at [807, 305] on button "Talk to a human" at bounding box center [810, 321] width 75 height 33
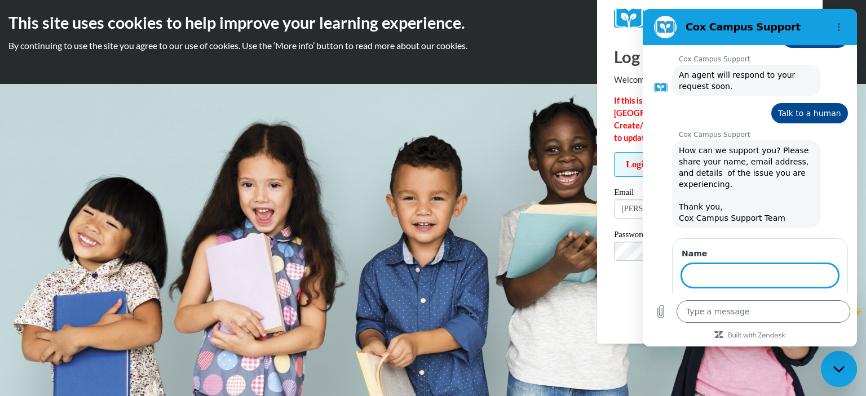
scroll to position [543, 0]
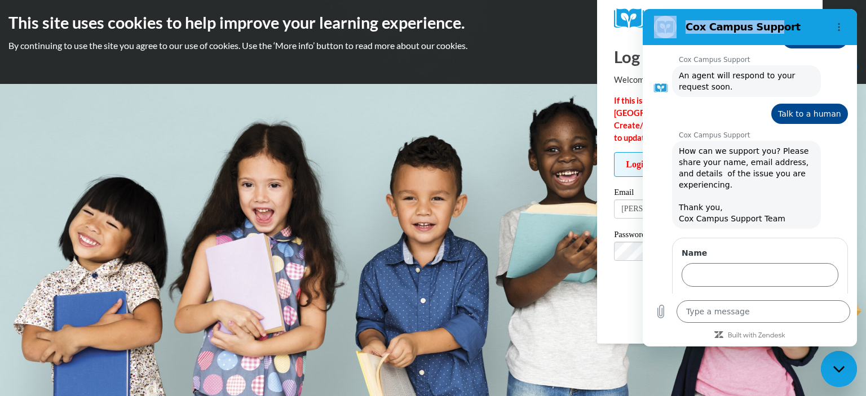
drag, startPoint x: 763, startPoint y: 20, endPoint x: 1186, endPoint y: 81, distance: 427.4
click at [643, 72] on html "[PERSON_NAME] Campus Support 8:51 AM [PERSON_NAME] Campus Support [PERSON_NAME]…" at bounding box center [750, 178] width 214 height 338
click at [485, 121] on body "This site uses cookies to help improve your learning experience. By continuing …" at bounding box center [433, 198] width 866 height 396
click at [766, 263] on input "Name" at bounding box center [760, 275] width 157 height 24
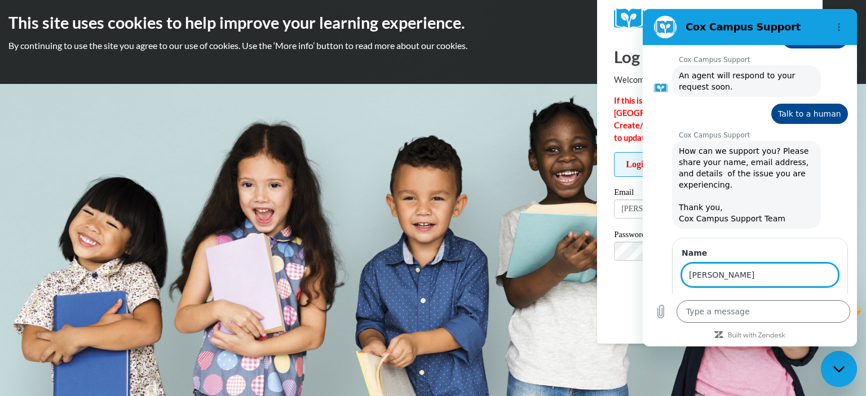
click at [801, 296] on button "Next" at bounding box center [820, 307] width 38 height 23
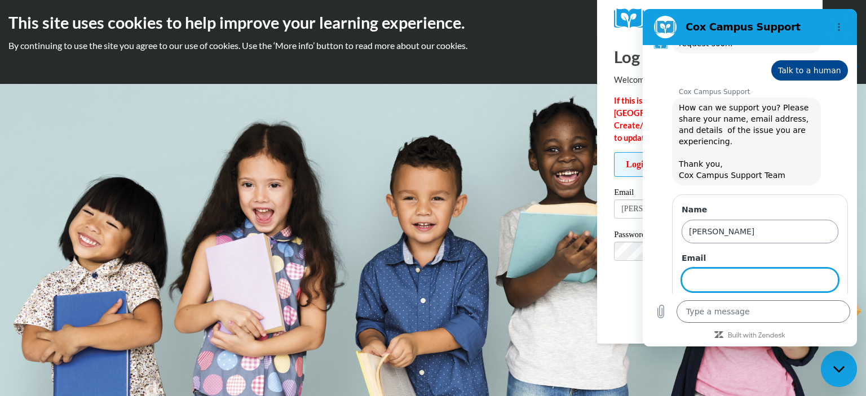
scroll to position [591, 0]
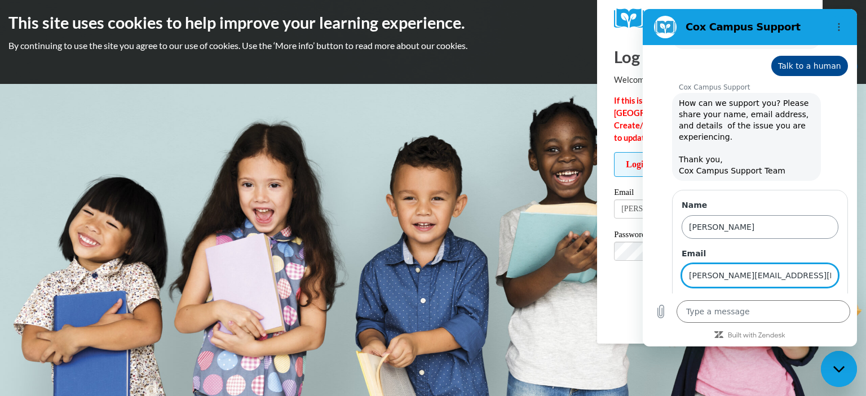
click at [800, 297] on button "Send" at bounding box center [819, 308] width 39 height 23
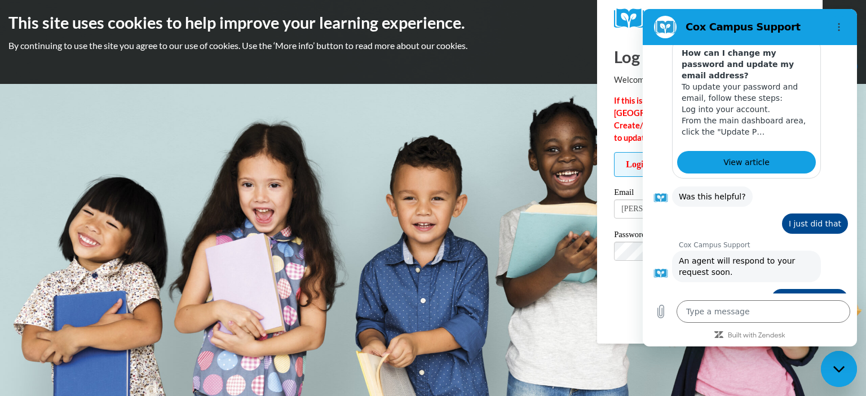
scroll to position [358, 0]
